Goal: Information Seeking & Learning: Learn about a topic

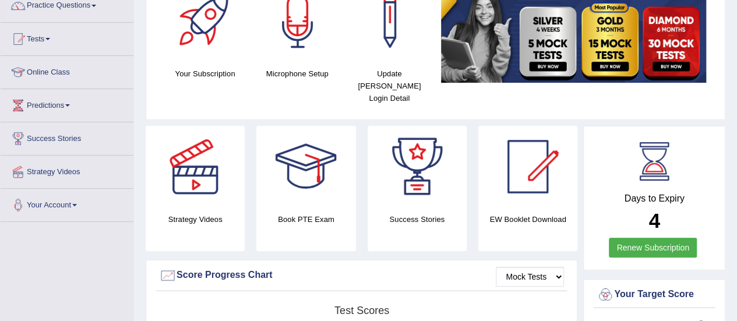
scroll to position [44, 0]
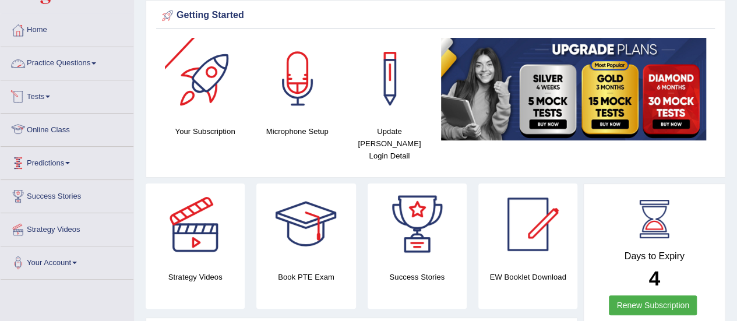
click at [48, 62] on link "Practice Questions" at bounding box center [67, 61] width 133 height 29
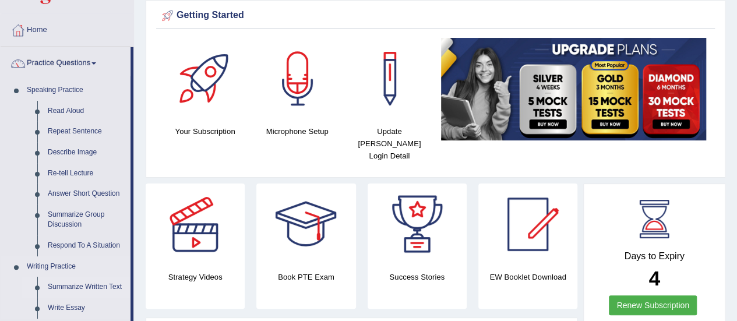
click at [103, 286] on link "Summarize Written Text" at bounding box center [87, 287] width 88 height 21
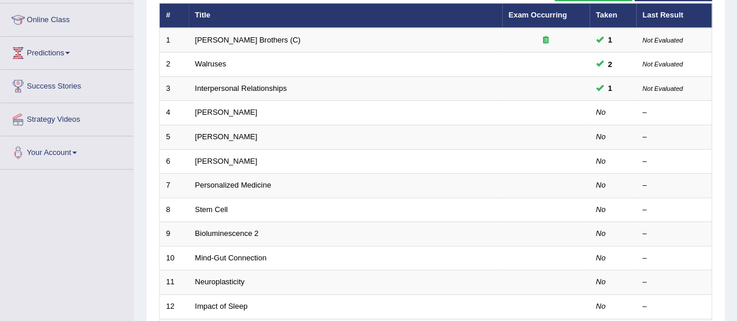
scroll to position [154, 0]
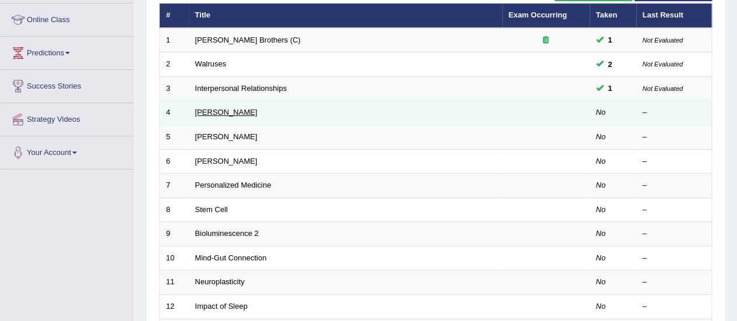
click at [230, 114] on link "[PERSON_NAME]" at bounding box center [226, 112] width 62 height 9
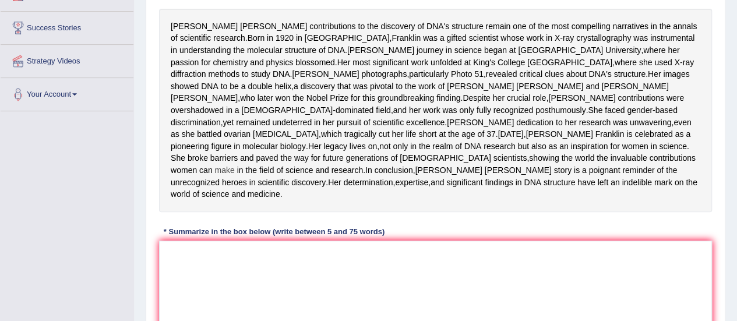
scroll to position [216, 0]
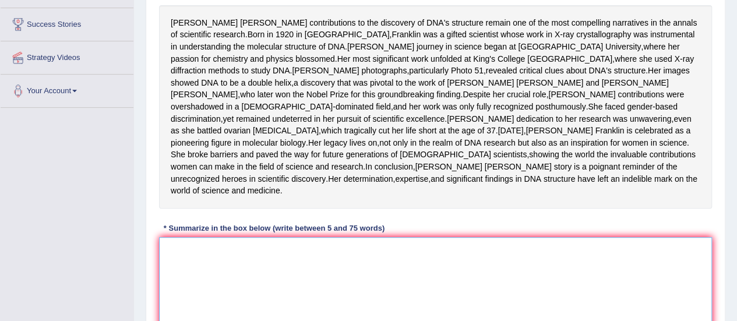
click at [241, 297] on textarea at bounding box center [435, 293] width 553 height 113
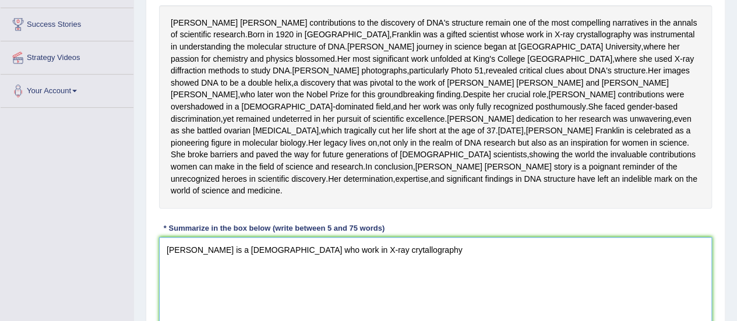
click at [202, 294] on textarea "Rosalinds Franklin is a sicentist who work in X-ray crytallography" at bounding box center [435, 293] width 553 height 113
click at [427, 294] on textarea "Rosalind Franklin is a sicentist who work in X-ray crytallography" at bounding box center [435, 293] width 553 height 113
click at [399, 300] on textarea "Rosalind Franklin is a sicentist who work in X-ray crytallography.her images" at bounding box center [435, 293] width 553 height 113
click at [445, 298] on textarea "Rosalind Franklin is a sicentist who work in X-ray crytallography, her images" at bounding box center [435, 293] width 553 height 113
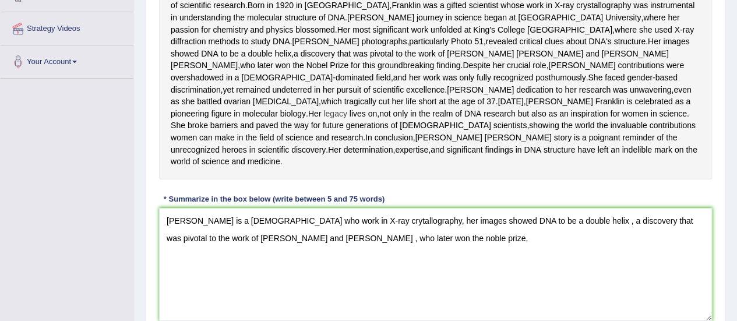
scroll to position [244, 0]
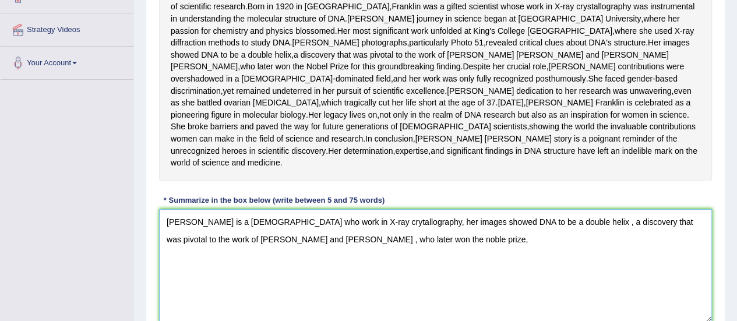
drag, startPoint x: 321, startPoint y: 290, endPoint x: 443, endPoint y: 301, distance: 123.5
click at [443, 301] on textarea "Rosalind Franklin is a sicentist who work in X-ray crytallography, her images s…" at bounding box center [435, 265] width 553 height 113
click at [660, 286] on textarea "Rosalind Franklin is a sicentist who work in X-ray crytallography, her images s…" at bounding box center [435, 265] width 553 height 113
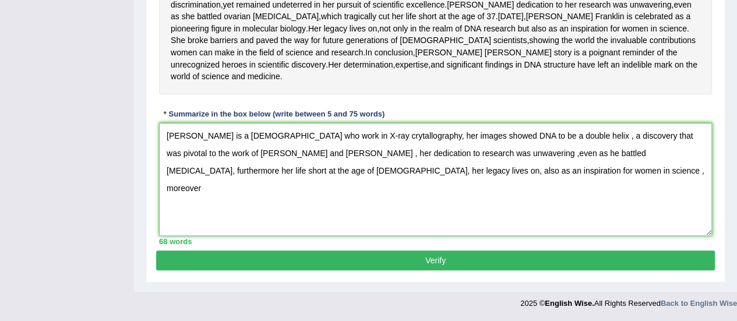
scroll to position [353, 0]
type textarea "Rosalind Franklin is a sicentist who work in X-ray crytallography, her images s…"
click at [660, 270] on button "Verify" at bounding box center [435, 261] width 559 height 20
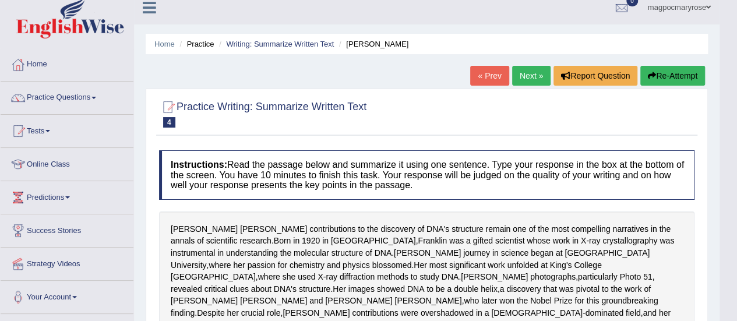
scroll to position [8, 0]
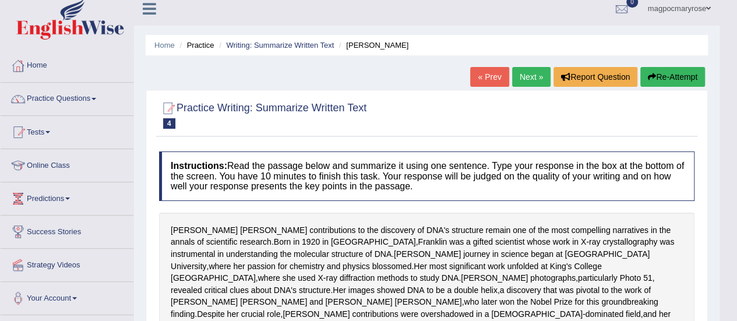
click at [682, 78] on button "Re-Attempt" at bounding box center [672, 77] width 65 height 20
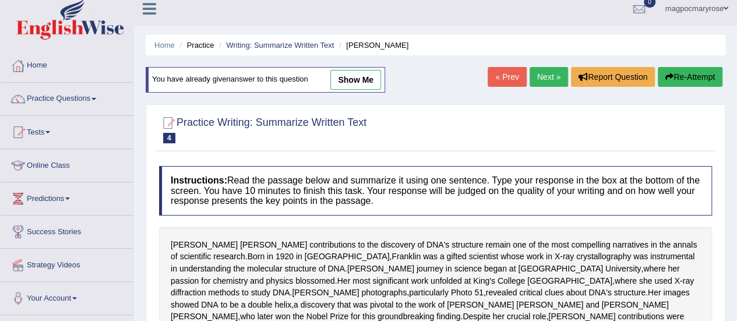
scroll to position [389, 0]
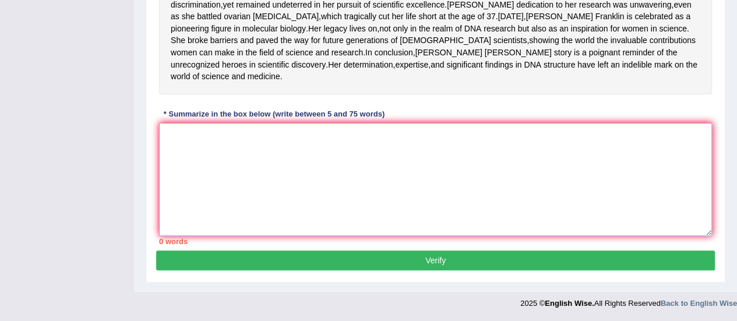
click at [315, 136] on textarea at bounding box center [435, 179] width 553 height 113
paste textarea "Rosalind Franklin is a sicentist who work in X-ray crytallography, her images s…"
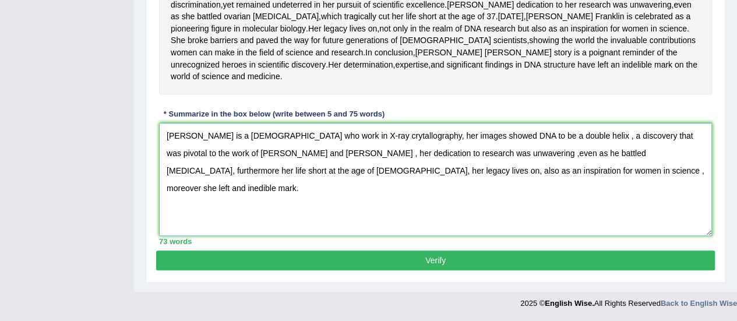
click at [253, 138] on textarea "Rosalind Franklin is a sicentist who work in X-ray crytallography, her images s…" at bounding box center [435, 179] width 553 height 113
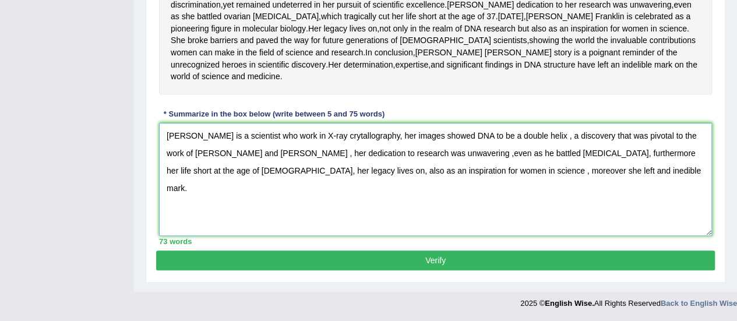
click at [511, 157] on textarea "Rosalind Franklin is a scientist who work in X-ray crytallography, her images s…" at bounding box center [435, 179] width 553 height 113
drag, startPoint x: 652, startPoint y: 157, endPoint x: 657, endPoint y: 153, distance: 6.6
click at [657, 153] on textarea "Rosalind Franklin is a scientist who work in X-ray crytallography, her images s…" at bounding box center [435, 179] width 553 height 113
click at [224, 174] on textarea "Rosalind Franklin is a scientist who work in X-ray crytallography, her images s…" at bounding box center [435, 179] width 553 height 113
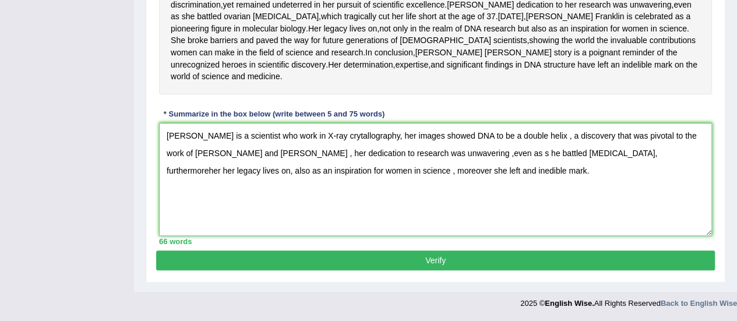
click at [522, 173] on textarea "Rosalind Franklin is a scientist who work in X-ray crytallography, her images s…" at bounding box center [435, 179] width 553 height 113
click at [518, 155] on textarea "Rosalind Franklin is a scientist who work in X-ray crytallography, her images s…" at bounding box center [435, 179] width 553 height 113
click at [654, 156] on textarea "Rosalind Franklin is a scientist who work in X-ray crytallography, her images s…" at bounding box center [435, 179] width 553 height 113
click at [382, 175] on textarea "Rosalind Franklin is a scientist who work in X-ray crytallography, her images s…" at bounding box center [435, 179] width 553 height 113
type textarea "Rosalind Franklin is a scientist who work in X-ray crytallography, her images s…"
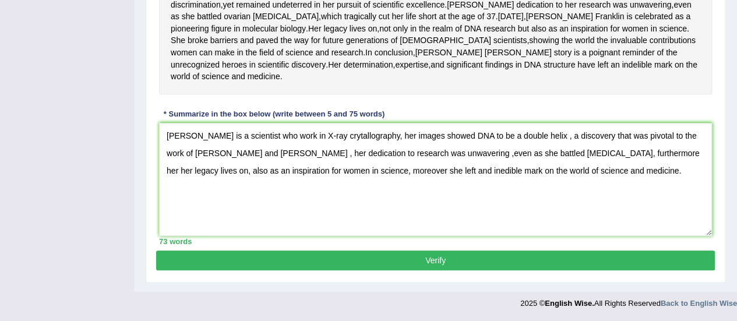
click at [548, 261] on button "Verify" at bounding box center [435, 261] width 559 height 20
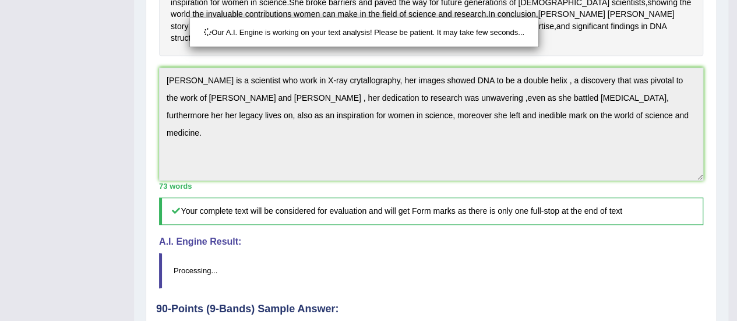
scroll to position [93, 0]
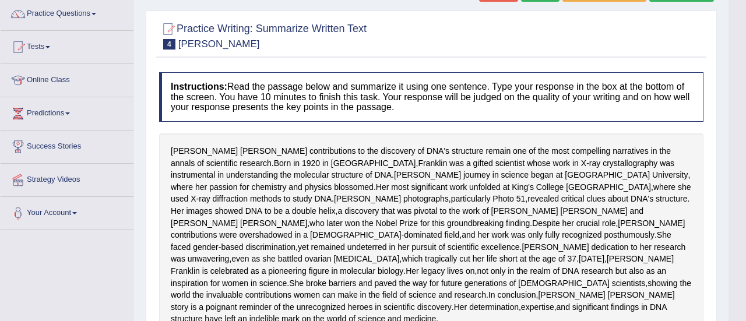
drag, startPoint x: 745, startPoint y: 145, endPoint x: 738, endPoint y: 185, distance: 40.9
click at [737, 185] on html "Toggle navigation Home Practice Questions Speaking Practice Read Aloud Repeat S…" at bounding box center [373, 67] width 746 height 321
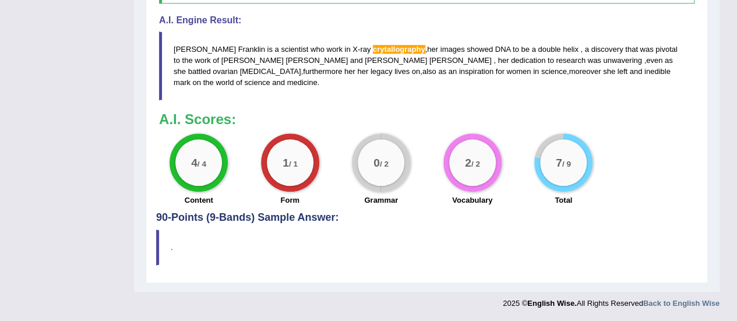
scroll to position [502, 0]
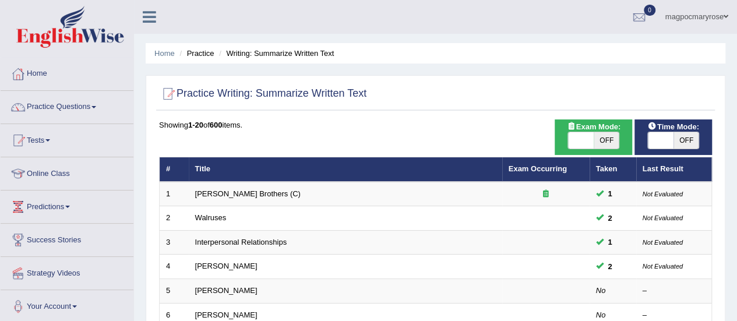
click at [50, 106] on link "Practice Questions" at bounding box center [67, 105] width 133 height 29
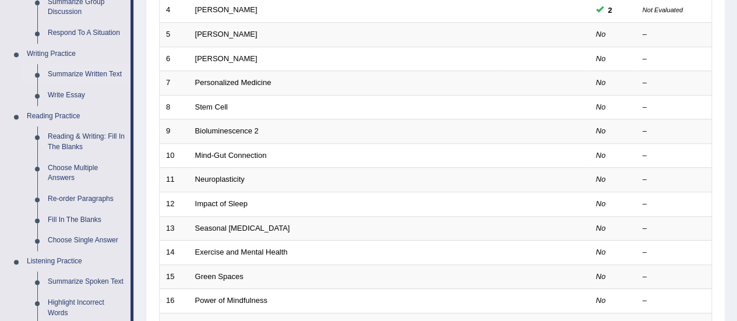
scroll to position [274, 0]
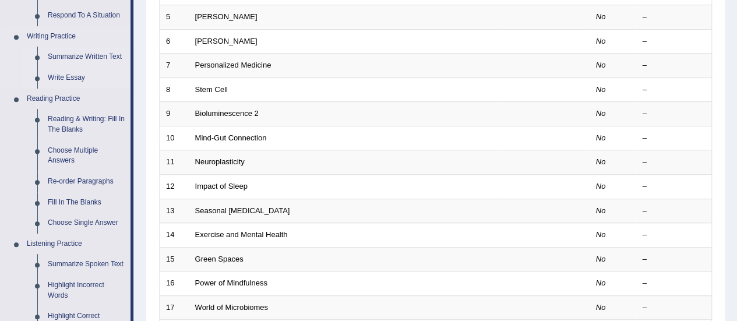
click at [62, 78] on link "Write Essay" at bounding box center [87, 78] width 88 height 21
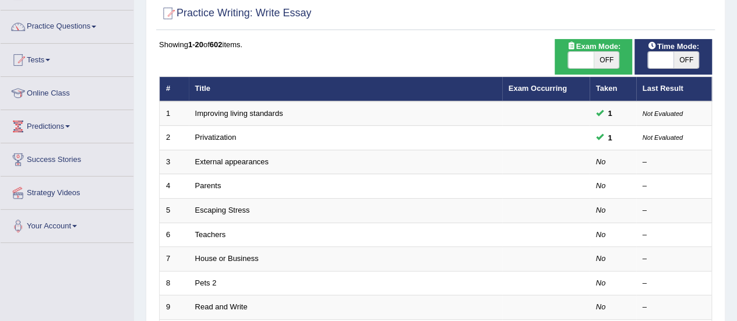
scroll to position [81, 0]
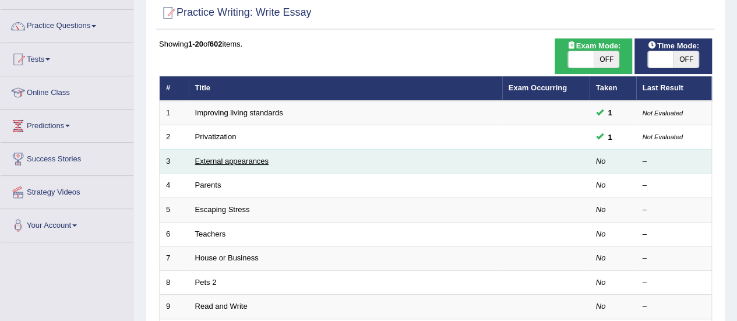
click at [214, 161] on link "External appearances" at bounding box center [231, 161] width 73 height 9
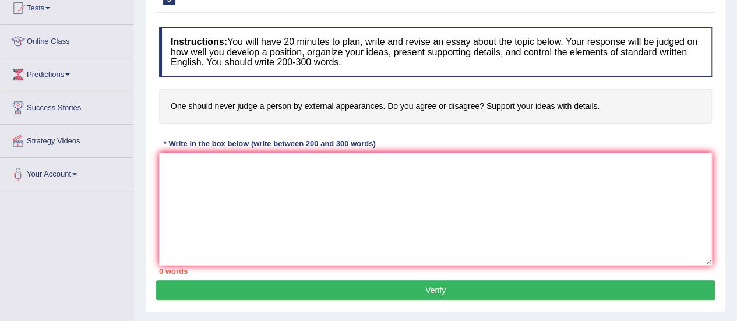
scroll to position [132, 0]
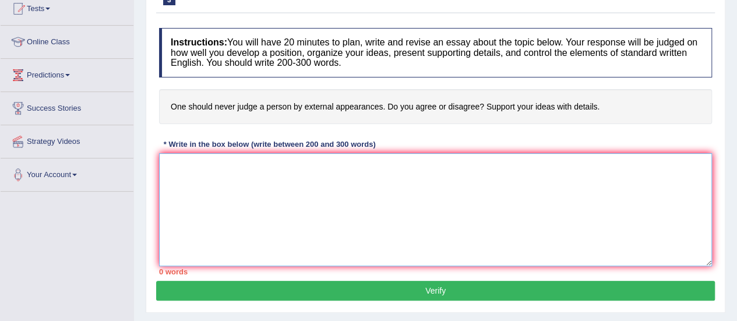
click at [326, 186] on textarea at bounding box center [435, 209] width 553 height 113
type textarea "The growing influence of"
